Goal: Task Accomplishment & Management: Complete application form

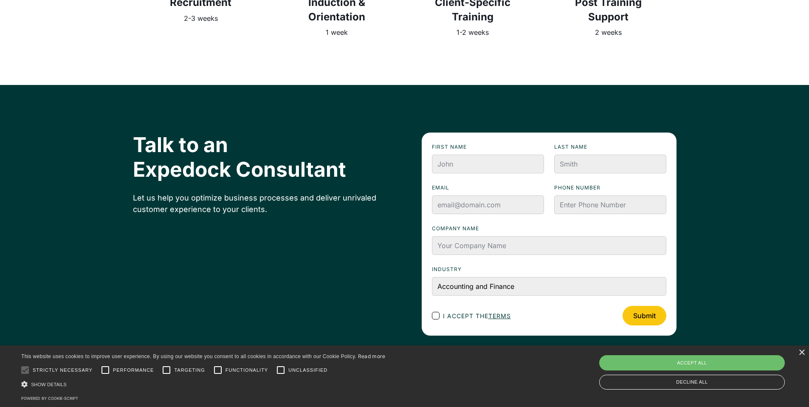
scroll to position [2570, 0]
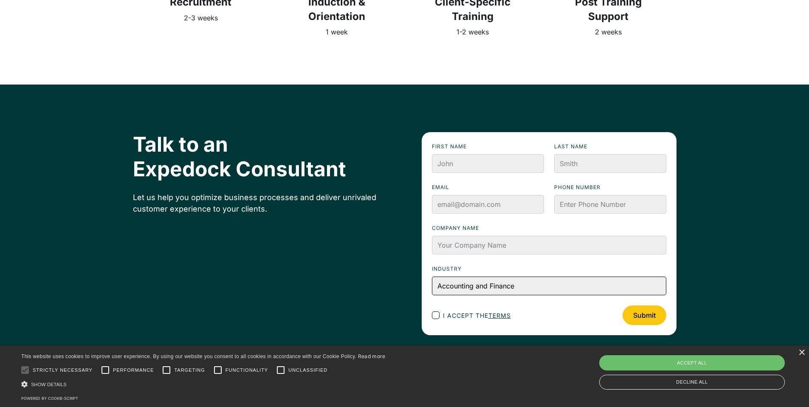
click at [554, 276] on select "Accounting and Finance Home Contracting and Improvement Real Estate Technology …" at bounding box center [549, 285] width 234 height 19
click at [476, 237] on input "Company name" at bounding box center [549, 245] width 234 height 19
click at [487, 276] on select "Accounting and Finance Home Contracting and Improvement Real Estate Technology …" at bounding box center [549, 285] width 234 height 19
click at [503, 276] on select "Accounting and Finance Home Contracting and Improvement Real Estate Technology …" at bounding box center [549, 285] width 234 height 19
select select "Home Contracting and Improvement"
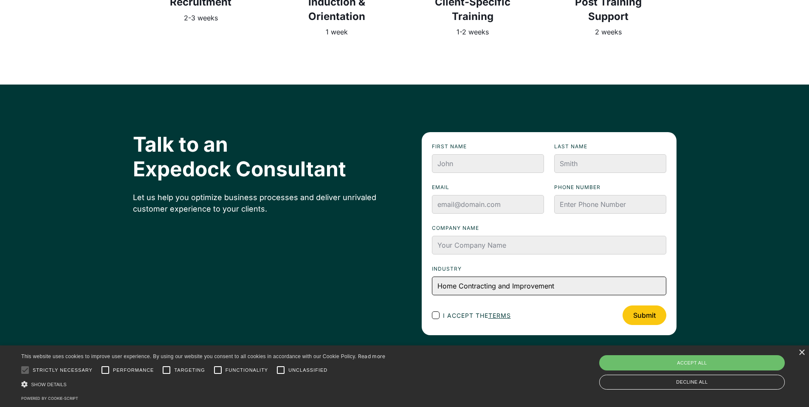
click at [432, 276] on select "Accounting and Finance Home Contracting and Improvement Real Estate Technology …" at bounding box center [549, 285] width 234 height 19
click at [517, 264] on label "Industry" at bounding box center [549, 268] width 234 height 8
click at [517, 276] on select "Accounting and Finance Home Contracting and Improvement Real Estate Technology …" at bounding box center [549, 285] width 234 height 19
click at [512, 276] on select "Accounting and Finance Home Contracting and Improvement Real Estate Technology …" at bounding box center [549, 285] width 234 height 19
drag, startPoint x: 512, startPoint y: 273, endPoint x: 533, endPoint y: 247, distance: 33.5
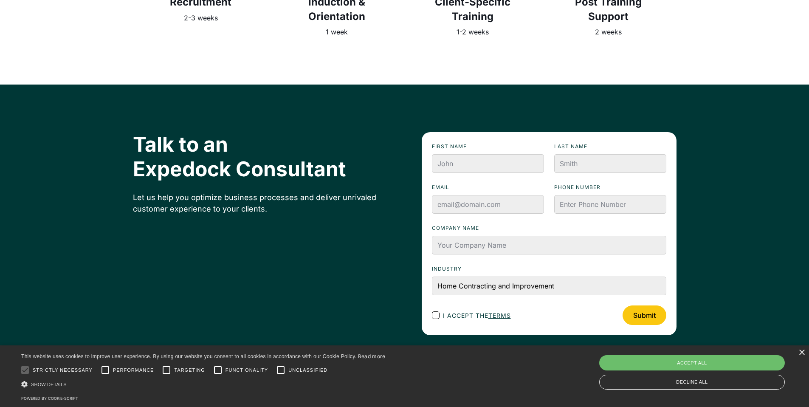
click at [533, 247] on form "First name Last name Email Phone numbeR Company name Industry Accounting and Fi…" at bounding box center [548, 233] width 255 height 203
drag, startPoint x: 451, startPoint y: 84, endPoint x: 474, endPoint y: 124, distance: 46.8
click at [451, 84] on div "Talk to an Expedock Consultant Let us help you optimize business processes and …" at bounding box center [404, 233] width 543 height 298
click at [532, 276] on select "Accounting and Finance Home Contracting and Improvement Real Estate Technology …" at bounding box center [549, 285] width 234 height 19
click at [401, 171] on div "Talk to an Expedock Consultant Let us help you optimize business processes and …" at bounding box center [404, 233] width 543 height 203
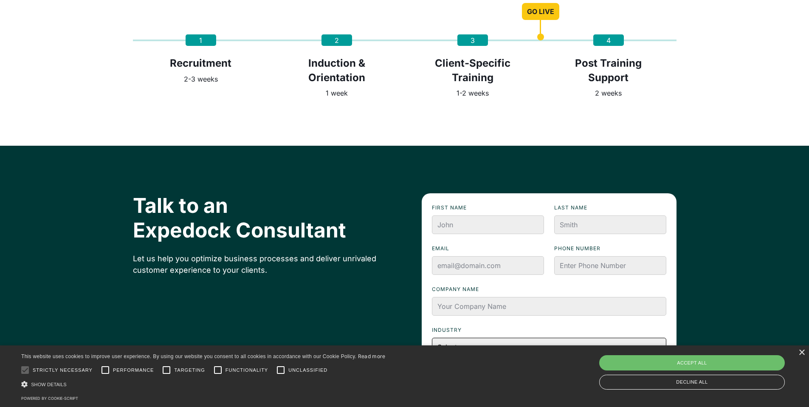
click at [483, 337] on select "Select one... Accounting and Finance Home Contracting and Improvement Logistics…" at bounding box center [549, 346] width 234 height 19
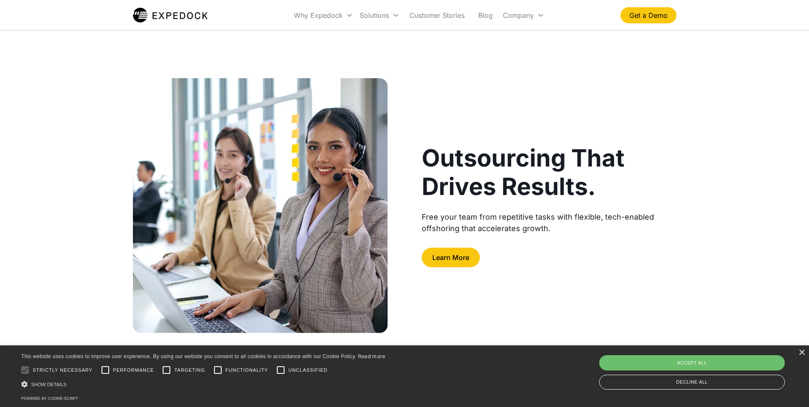
click at [173, 15] on img "home" at bounding box center [170, 15] width 75 height 17
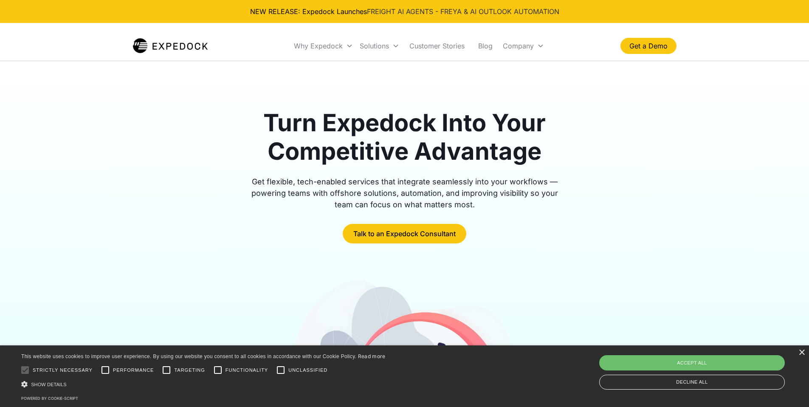
click at [416, 9] on link "FREIGHT AI AGENTS - FREYA & AI OUTLOOK AUTOMATION" at bounding box center [463, 11] width 192 height 8
